Goal: Task Accomplishment & Management: Manage account settings

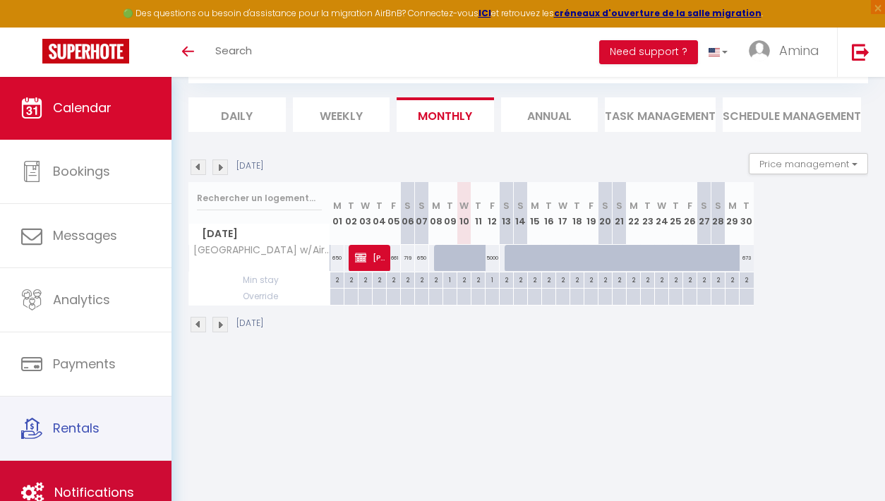
scroll to position [76, 0]
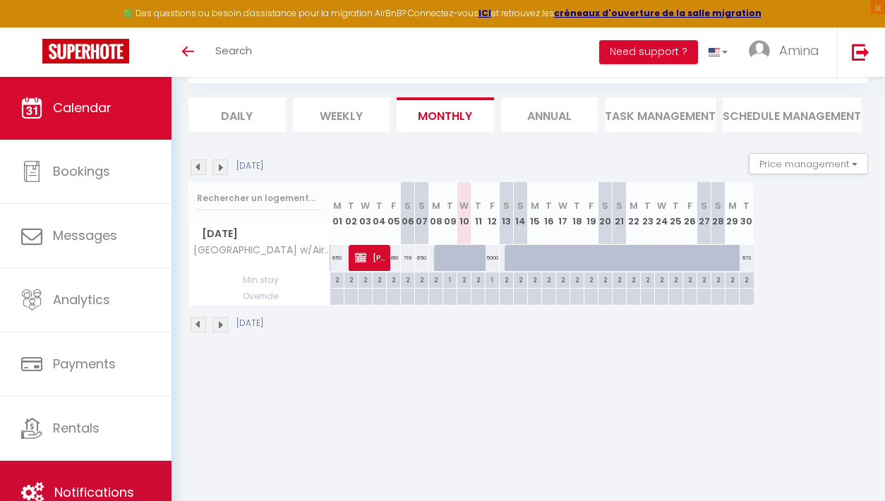
click at [83, 489] on span "Notifications" at bounding box center [94, 493] width 80 height 18
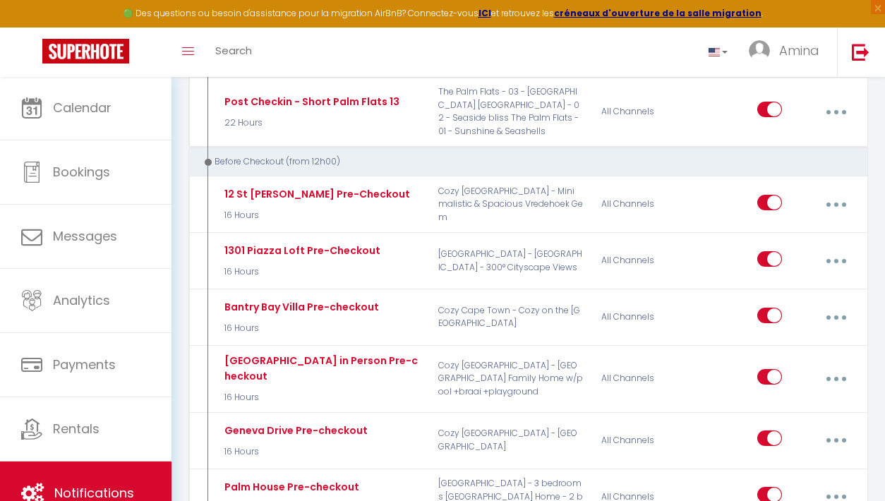
scroll to position [4135, 0]
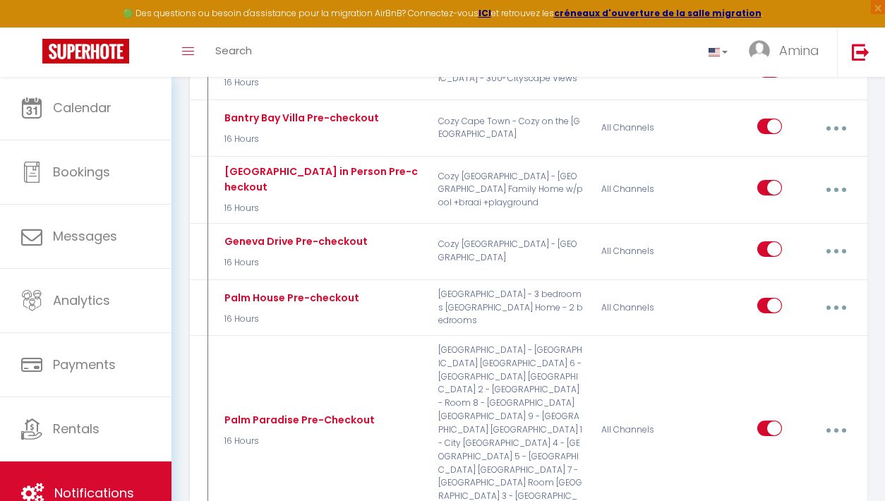
type input "York Mews Pre-Checkout"
select select "4"
select select "16 Hours"
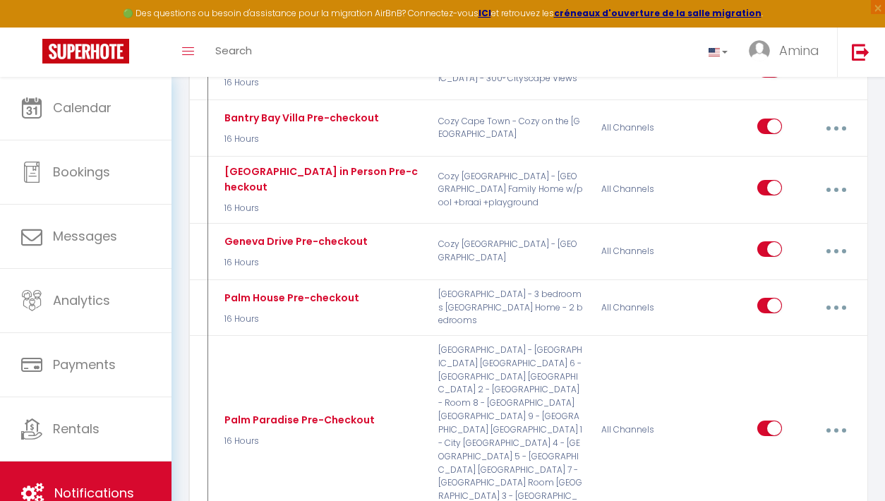
select select "if_booking_is_paid"
checkbox input "true"
checkbox input "false"
radio input "true"
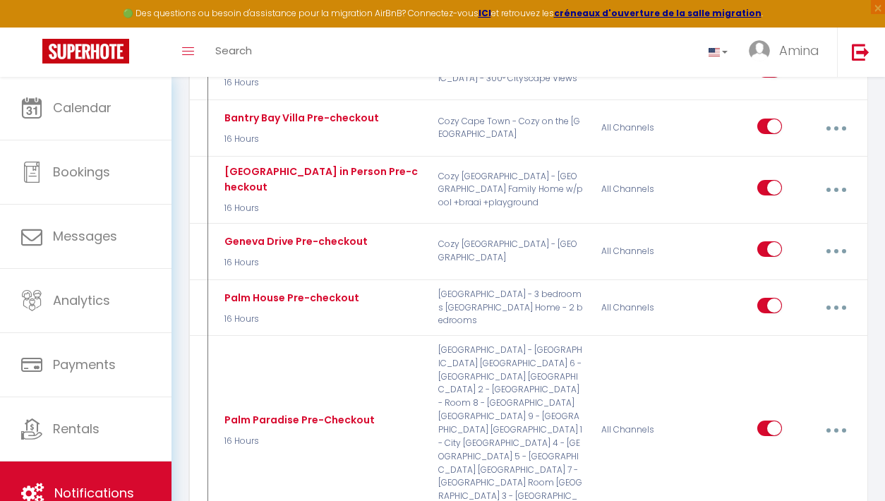
type input "Informations de départ 😢"
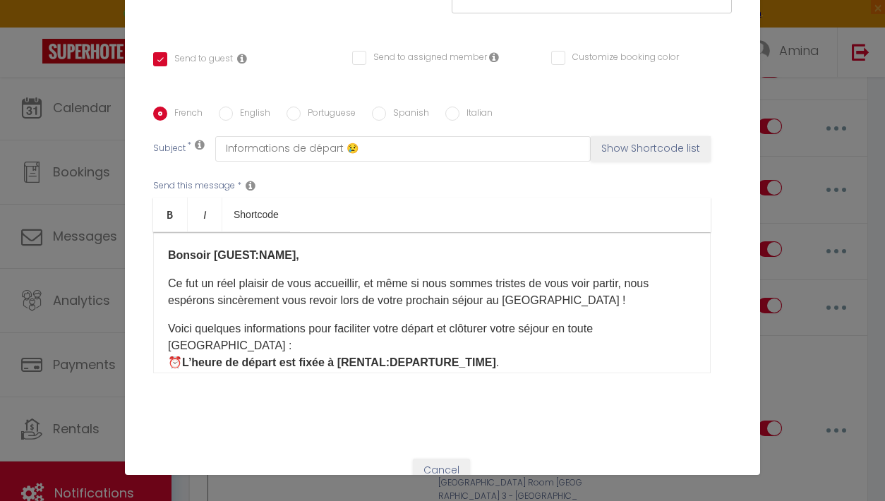
scroll to position [253, 0]
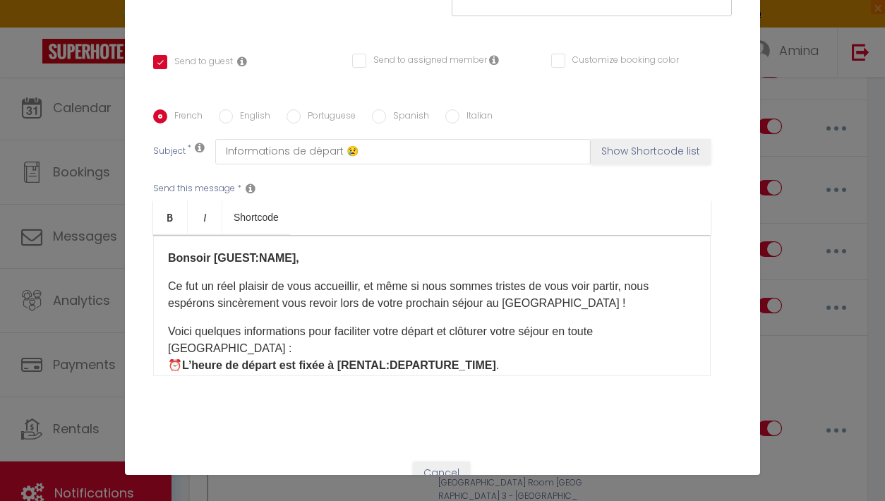
click at [228, 121] on input "English" at bounding box center [226, 116] width 14 height 14
radio input "true"
checkbox input "true"
checkbox input "false"
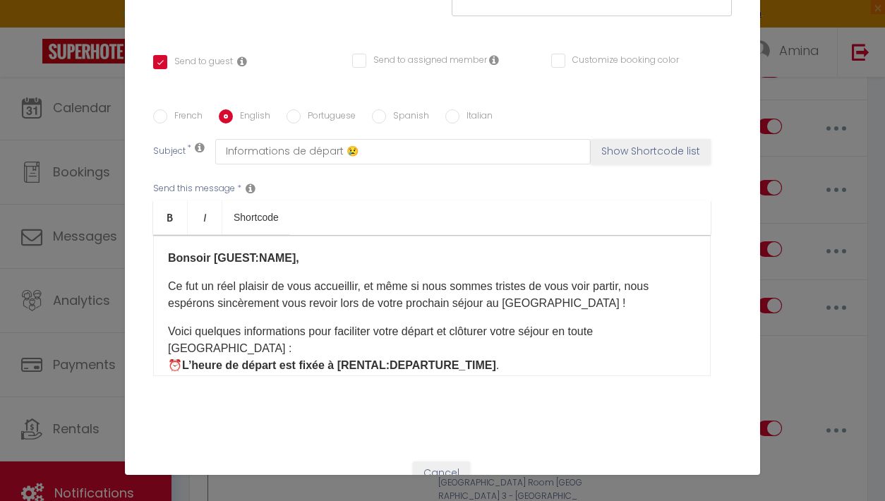
type input "Checkout Information 😢"
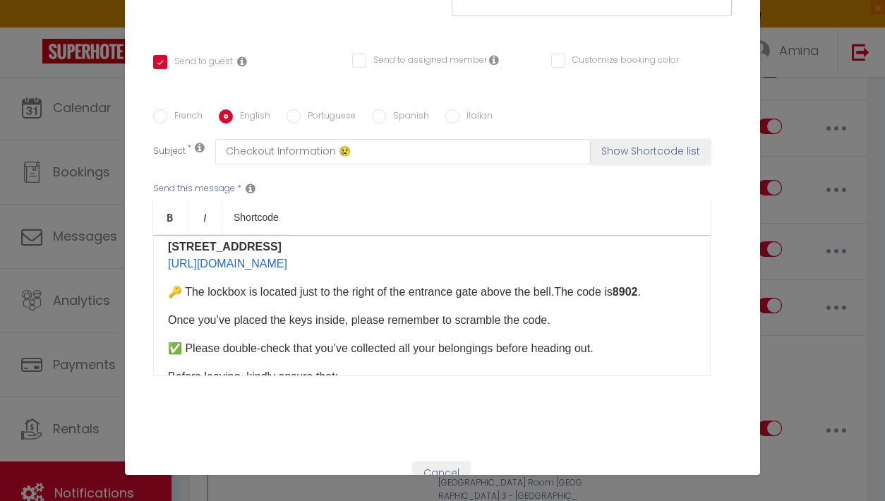
scroll to position [148, 0]
click at [576, 319] on p "Once you’ve placed the keys inside, please remember to scramble the code." at bounding box center [432, 319] width 528 height 17
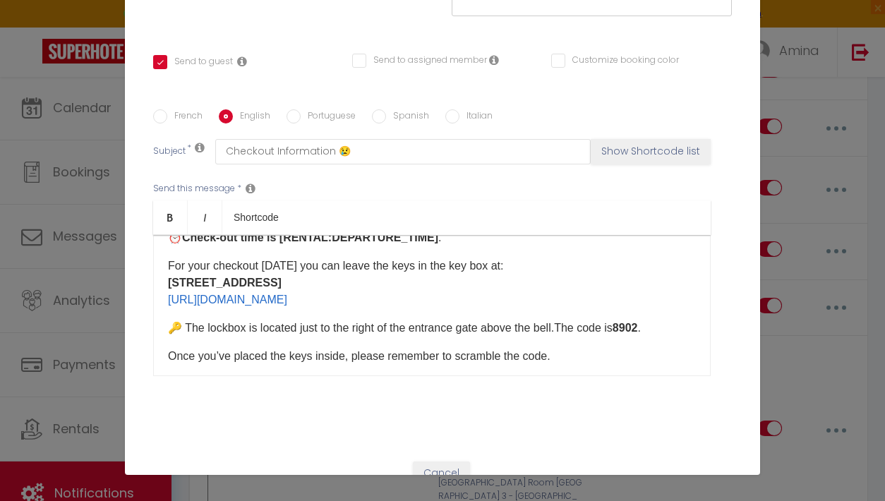
scroll to position [108, 0]
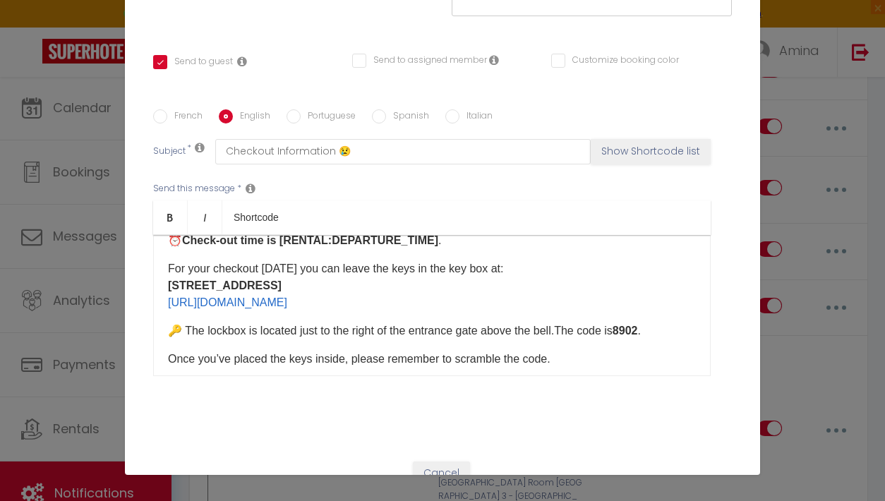
click at [403, 268] on p "For your checkout [DATE] you can leave the keys in the key box at: [STREET_ADDR…" at bounding box center [432, 286] width 528 height 51
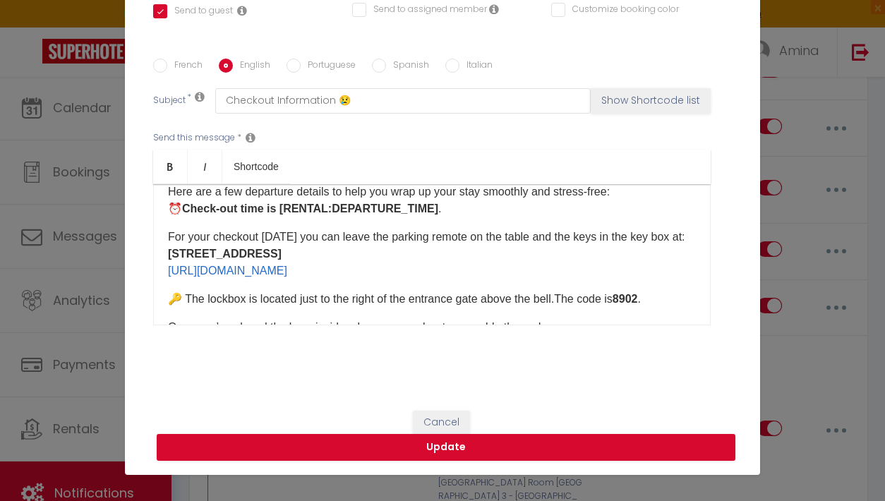
scroll to position [80, 0]
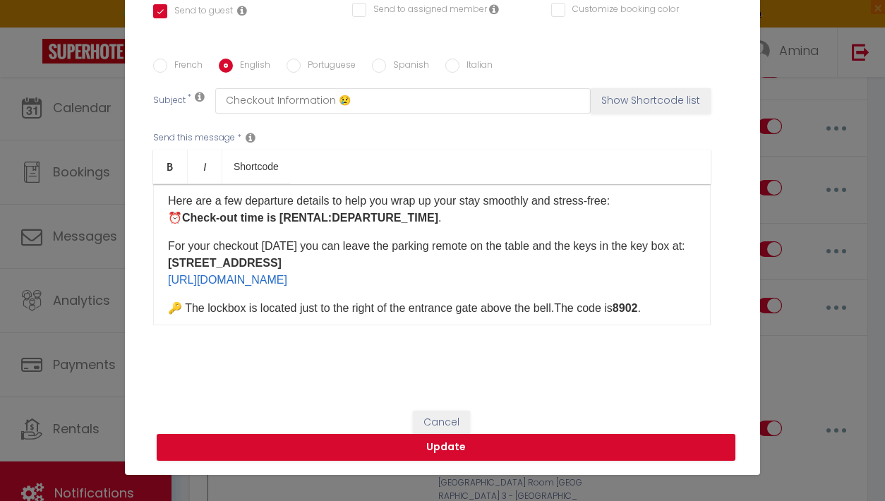
click at [387, 243] on p "For your checkout [DATE] you can leave the parking remote on the table and the …" at bounding box center [432, 263] width 528 height 51
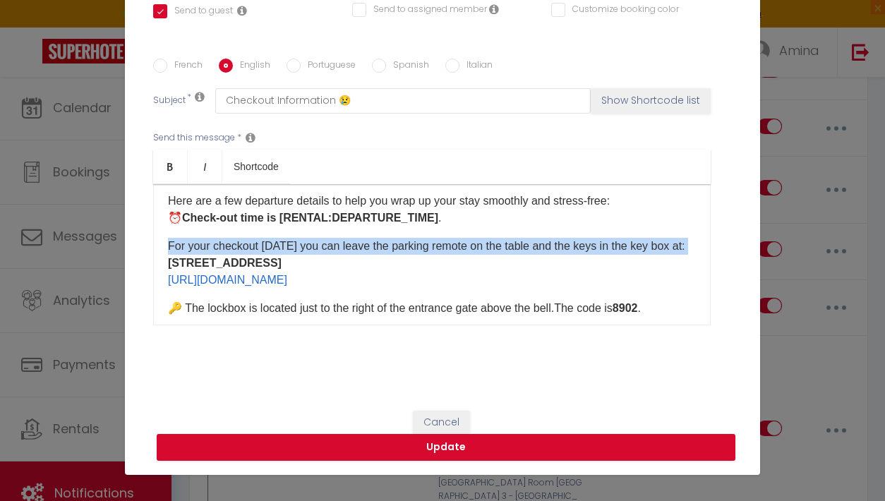
click at [387, 243] on p "For your checkout [DATE] you can leave the parking remote on the table and the …" at bounding box center [432, 263] width 528 height 51
copy p "For your checkout [DATE] you can leave the parking remote on the table and the …"
click at [160, 60] on input "French" at bounding box center [160, 66] width 14 height 14
radio input "true"
checkbox input "true"
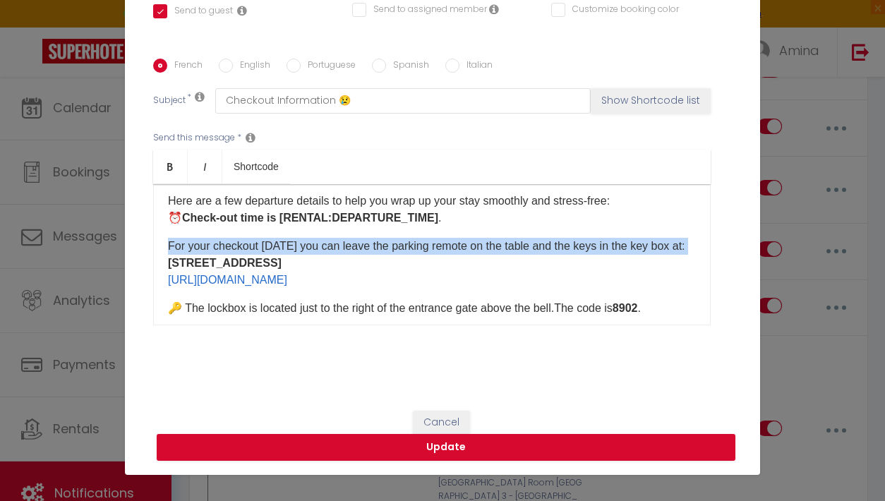
checkbox input "false"
type input "Informations de départ 😢"
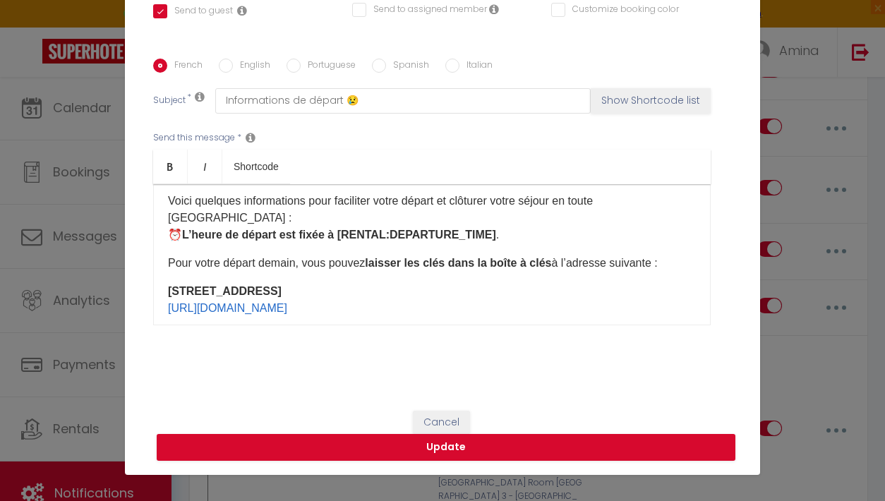
click at [236, 255] on p "Pour votre départ demain, vous pouvez laisser les clés dans la boîte à clés à l…" at bounding box center [432, 263] width 528 height 17
click at [169, 255] on p "Pour votre départ demain, vous pouvez laisser les clés dans la boîte à clés à l…" at bounding box center [432, 263] width 528 height 17
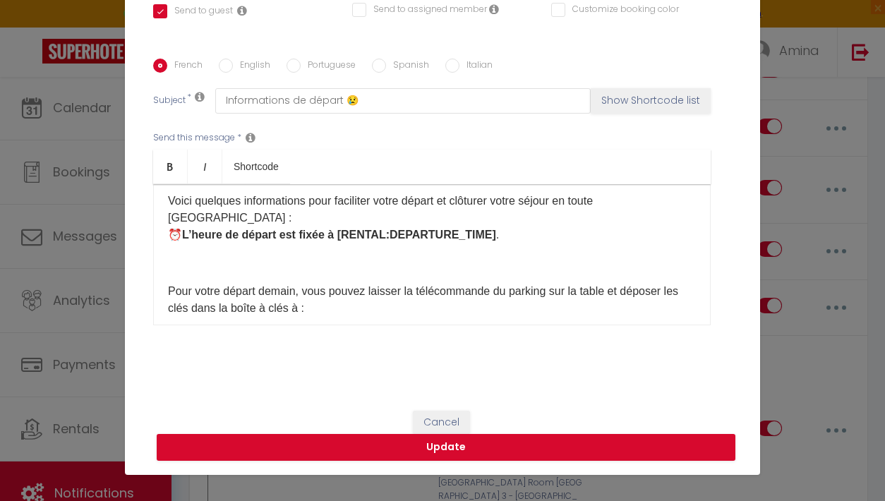
click at [313, 328] on p "Pour votre départ demain, vous pouvez laisser les clés dans la boîte à clés à l…" at bounding box center [432, 336] width 528 height 17
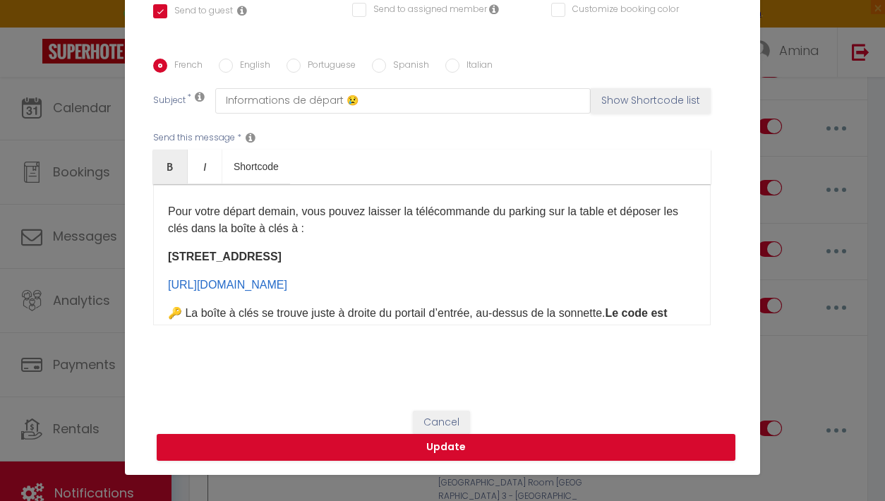
scroll to position [162, 0]
click at [436, 446] on button "Update" at bounding box center [446, 447] width 579 height 27
checkbox input "true"
checkbox input "false"
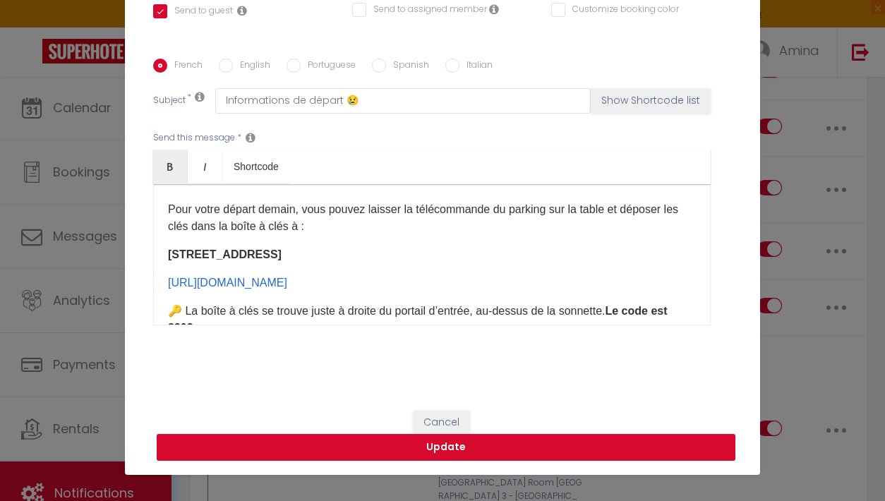
scroll to position [290, 0]
